Goal: Task Accomplishment & Management: Use online tool/utility

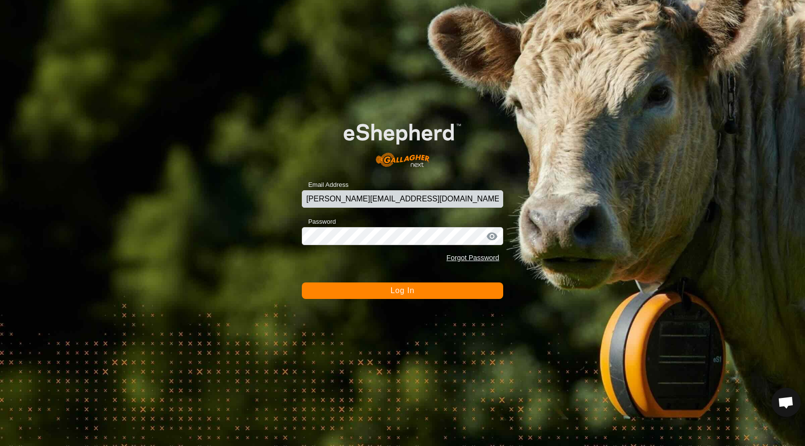
click at [403, 289] on span "Log In" at bounding box center [402, 290] width 24 height 8
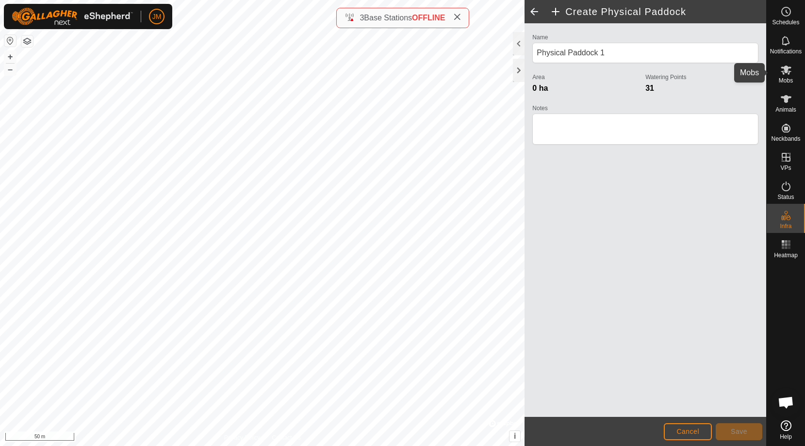
click at [791, 79] on span "Mobs" at bounding box center [785, 81] width 14 height 6
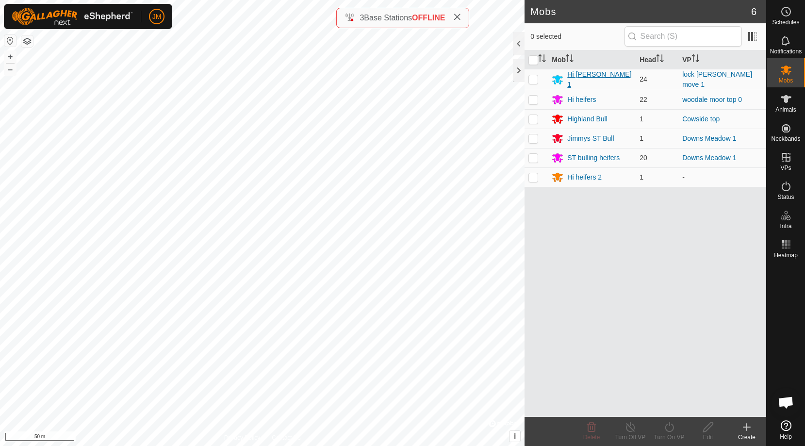
click at [579, 81] on div "Hi [PERSON_NAME] 1" at bounding box center [599, 79] width 65 height 20
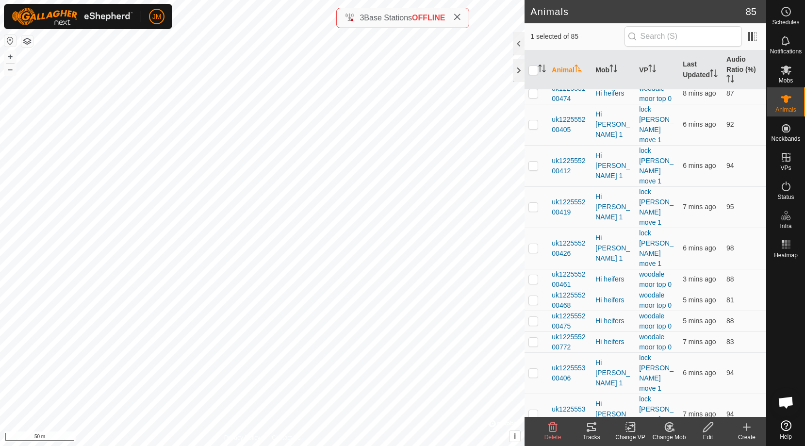
scroll to position [1039, 0]
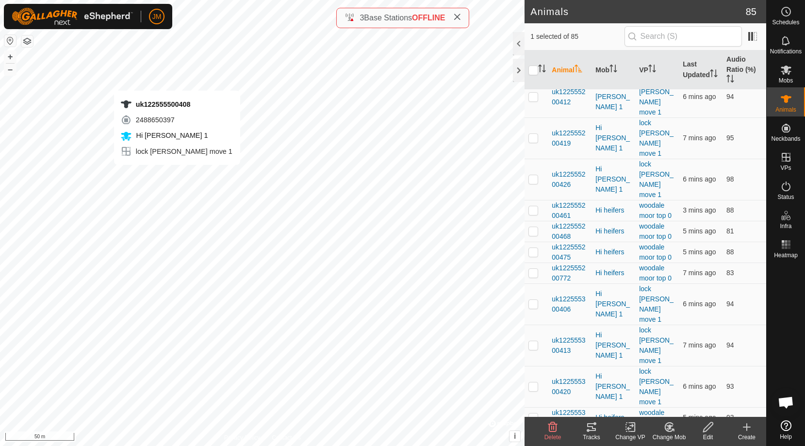
checkbox input "false"
checkbox input "true"
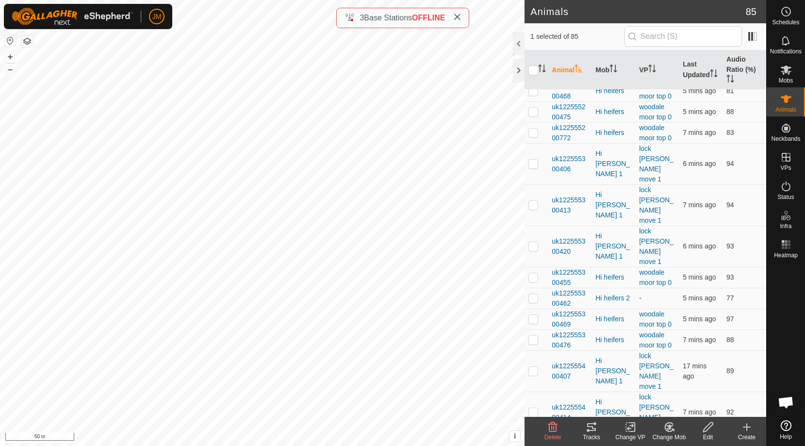
scroll to position [989, 0]
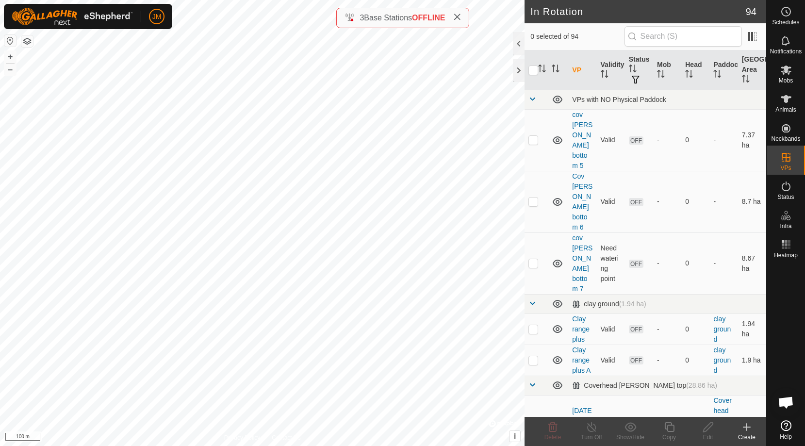
checkbox input "true"
click at [787, 78] on span "Mobs" at bounding box center [785, 81] width 14 height 6
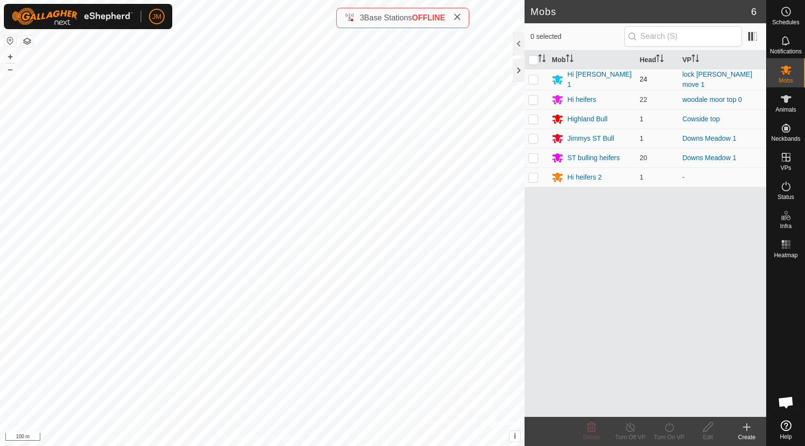
click at [533, 80] on p-checkbox at bounding box center [533, 79] width 10 height 8
checkbox input "true"
click at [671, 429] on icon at bounding box center [669, 427] width 12 height 12
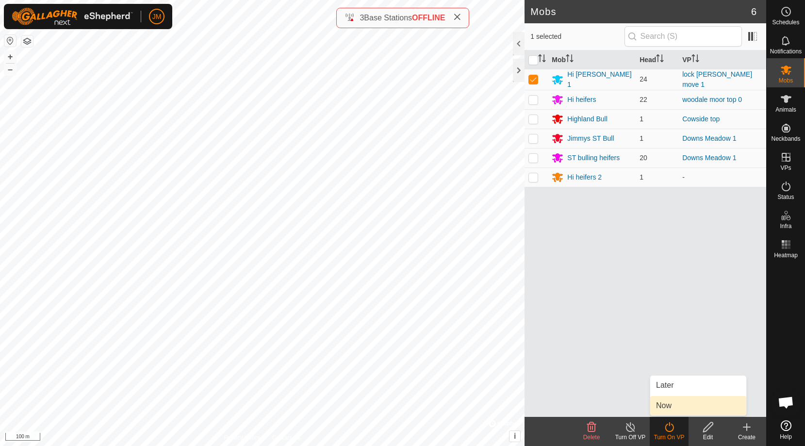
click at [668, 408] on link "Now" at bounding box center [698, 405] width 96 height 19
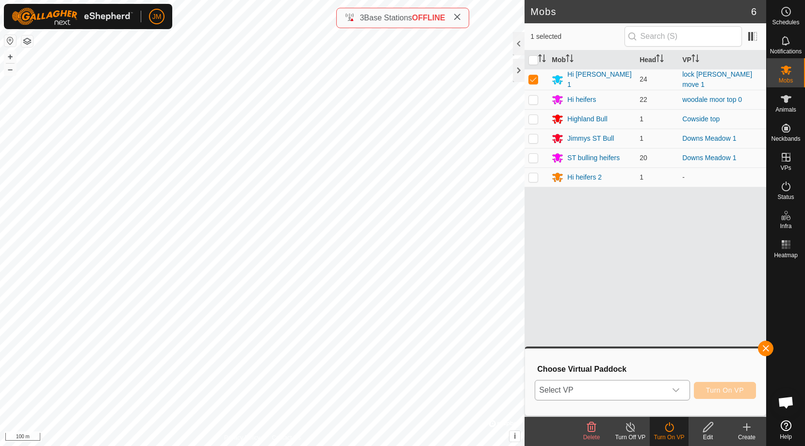
click at [640, 387] on span "Select VP" at bounding box center [600, 389] width 130 height 19
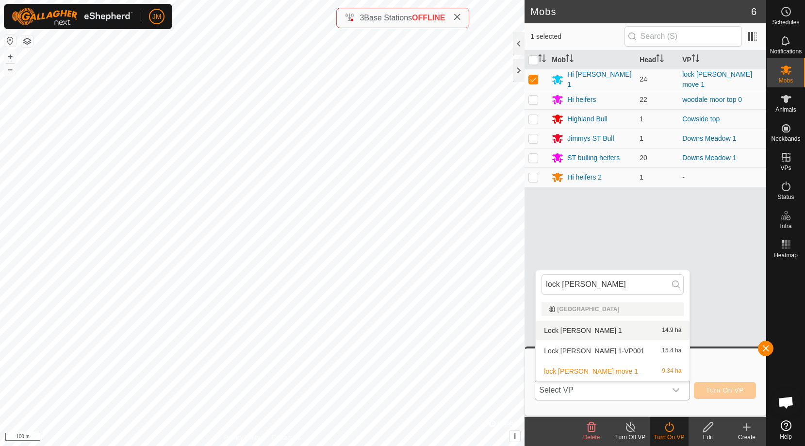
type input "lock [PERSON_NAME]"
click at [562, 328] on li "Lock [PERSON_NAME] 1 14.9 ha" at bounding box center [612, 330] width 154 height 19
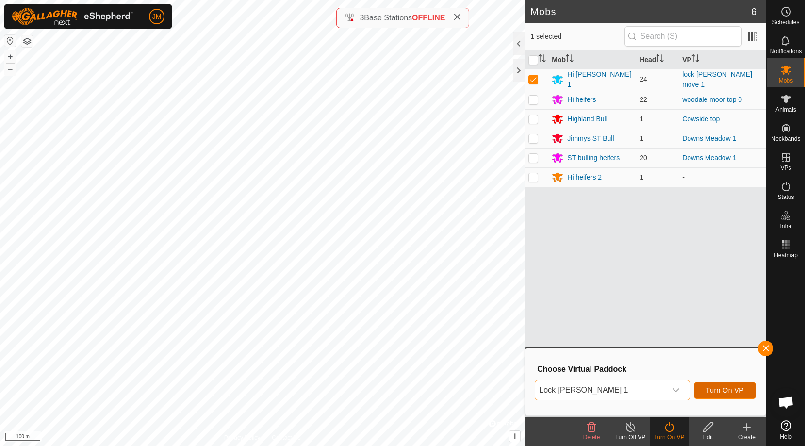
click at [722, 392] on span "Turn On VP" at bounding box center [725, 390] width 38 height 8
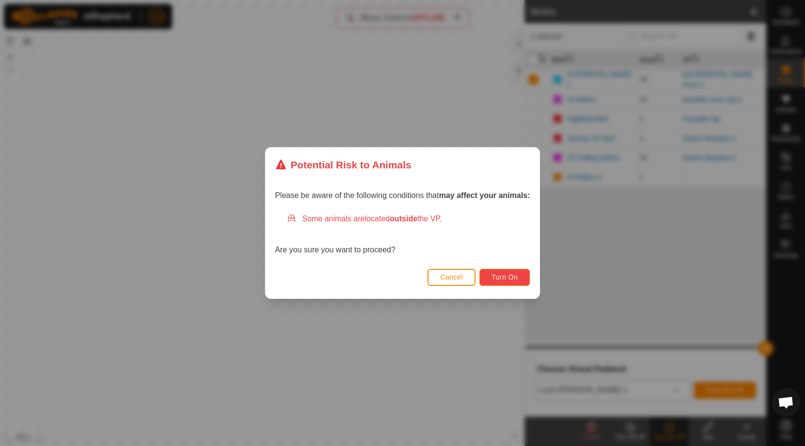
click at [516, 276] on span "Turn On" at bounding box center [504, 277] width 26 height 8
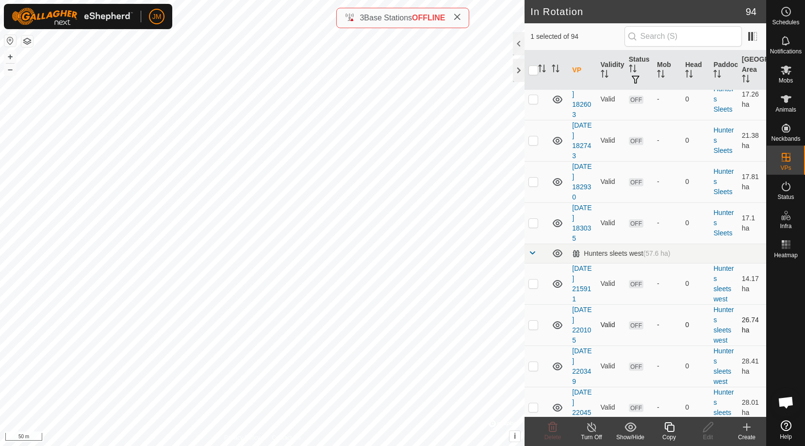
scroll to position [1979, 0]
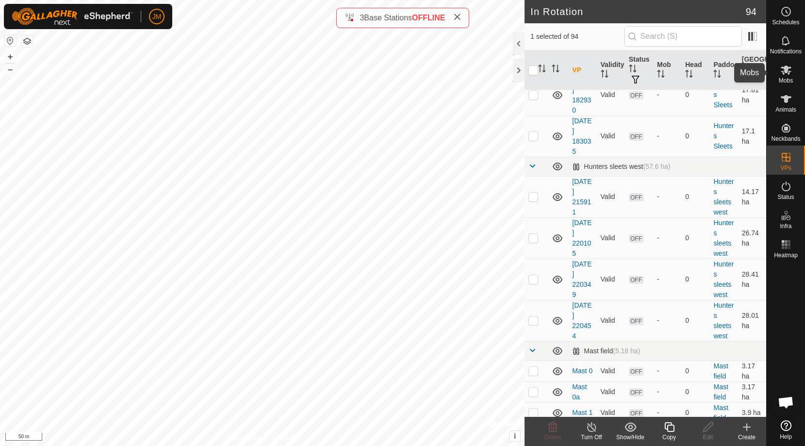
click at [791, 71] on icon at bounding box center [786, 70] width 12 height 12
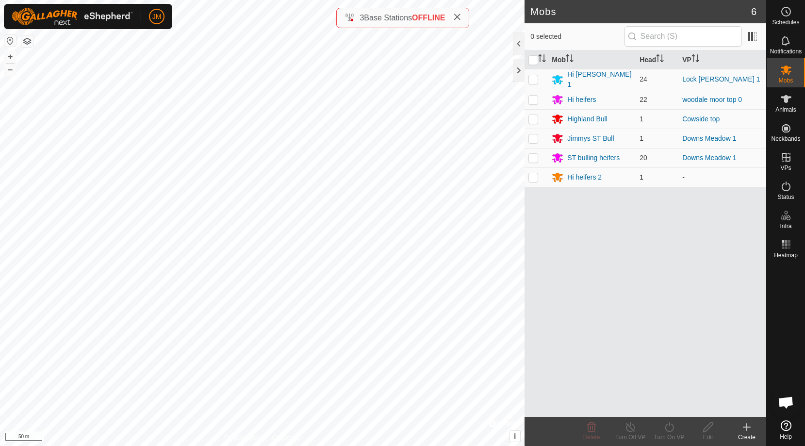
click at [533, 177] on p-checkbox at bounding box center [533, 177] width 10 height 8
checkbox input "true"
click at [669, 428] on icon at bounding box center [669, 427] width 12 height 12
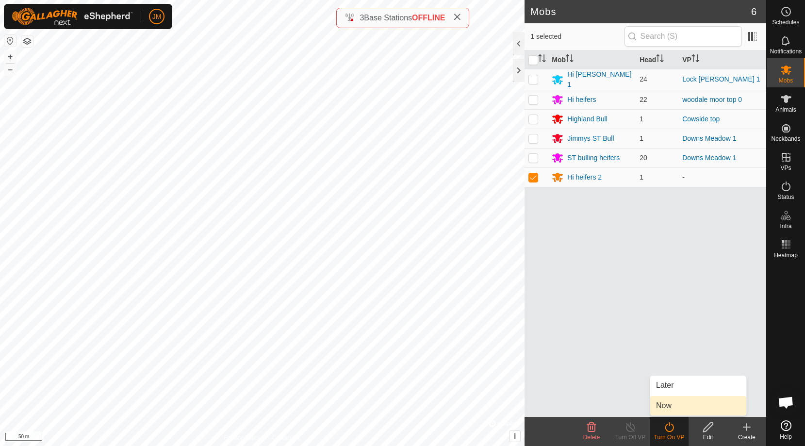
click at [670, 408] on link "Now" at bounding box center [698, 405] width 96 height 19
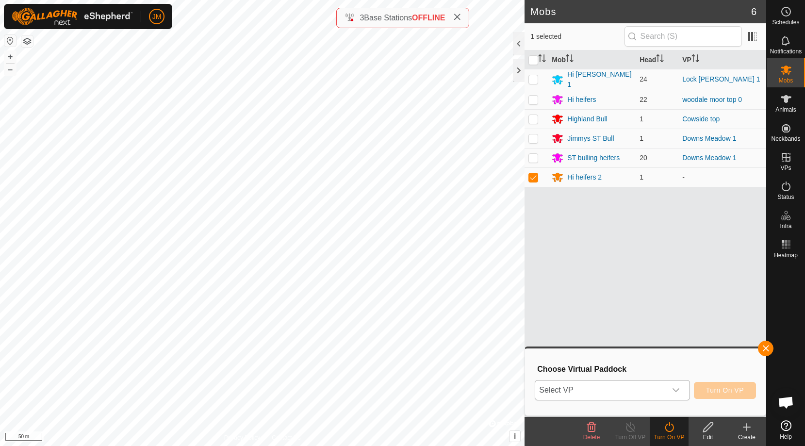
click at [649, 395] on span "Select VP" at bounding box center [600, 389] width 130 height 19
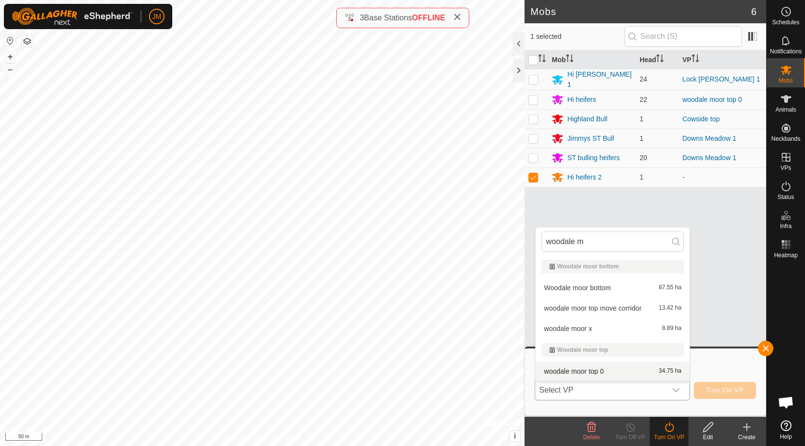
type input "woodale m"
click at [617, 372] on li "woodale moor top 0 34.75 ha" at bounding box center [612, 370] width 154 height 19
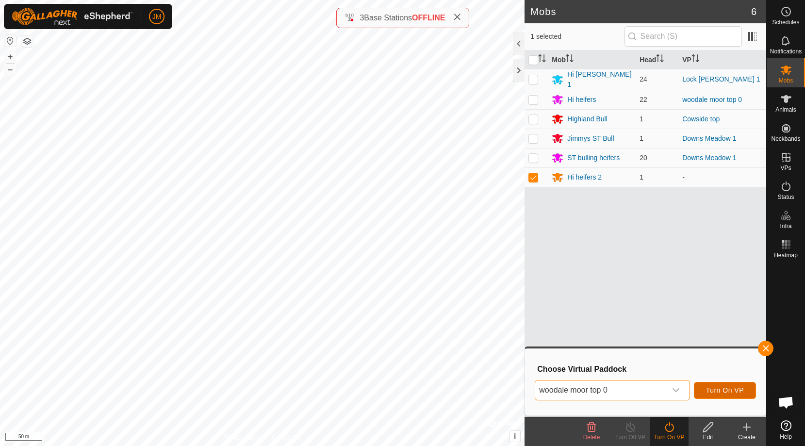
click at [713, 391] on span "Turn On VP" at bounding box center [725, 390] width 38 height 8
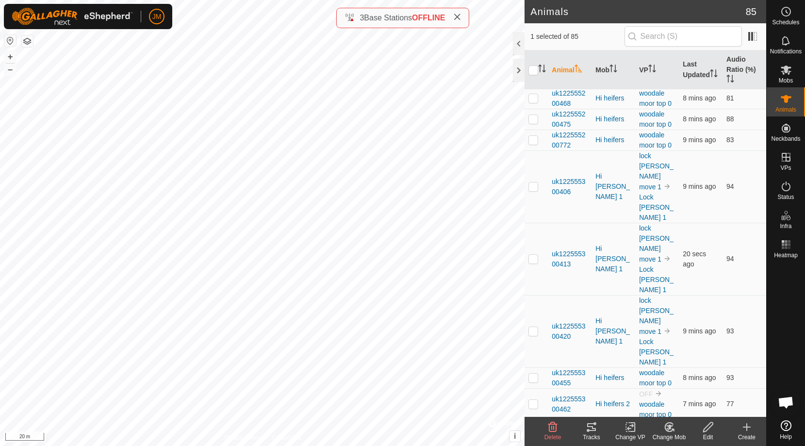
scroll to position [1484, 0]
click at [785, 185] on icon at bounding box center [785, 186] width 9 height 10
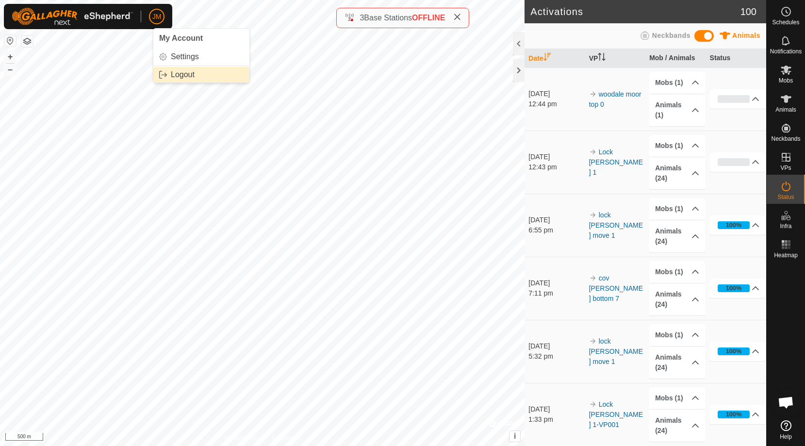
click at [186, 75] on link "Logout" at bounding box center [201, 75] width 96 height 16
